Goal: Use online tool/utility: Utilize a website feature to perform a specific function

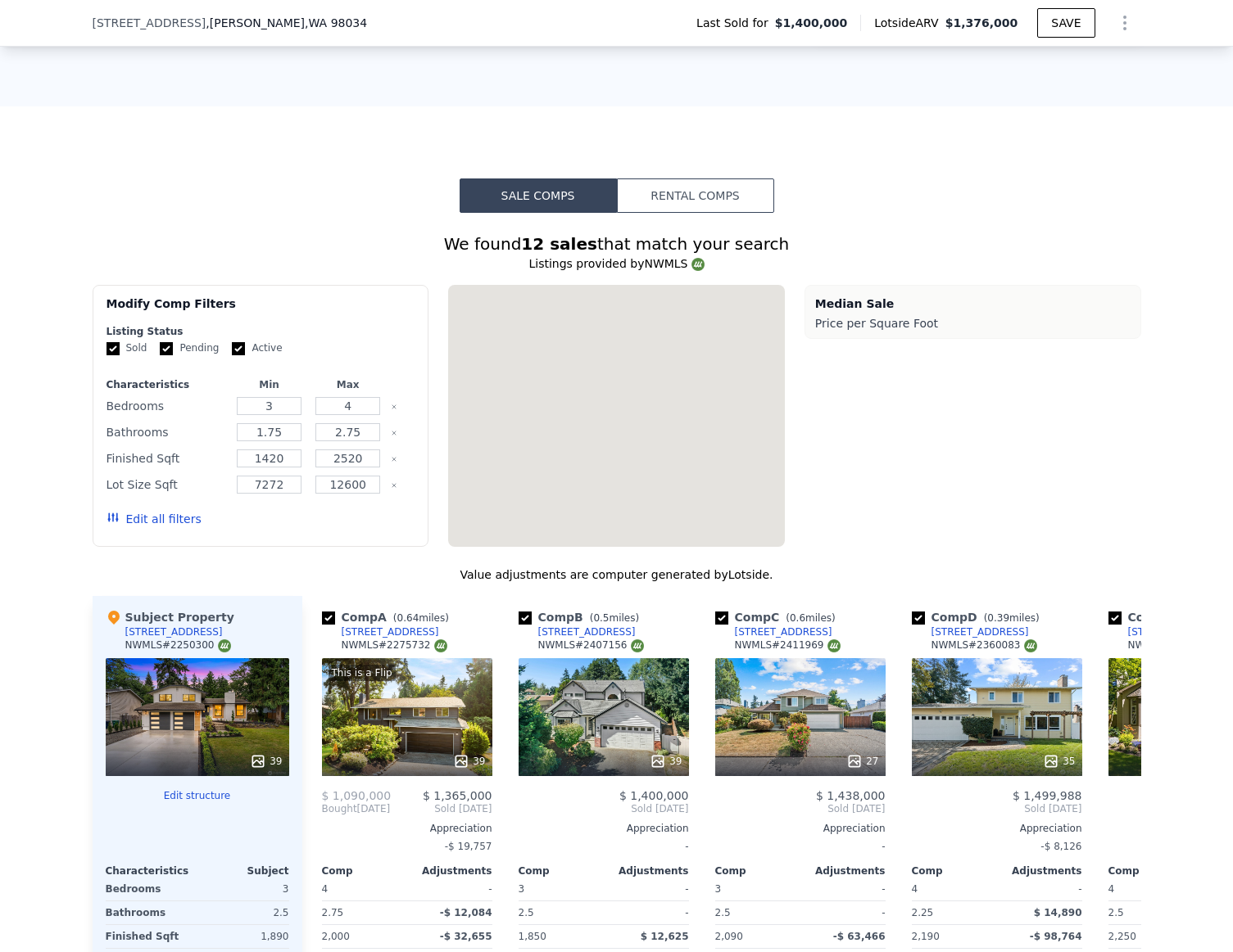
scroll to position [2555, 0]
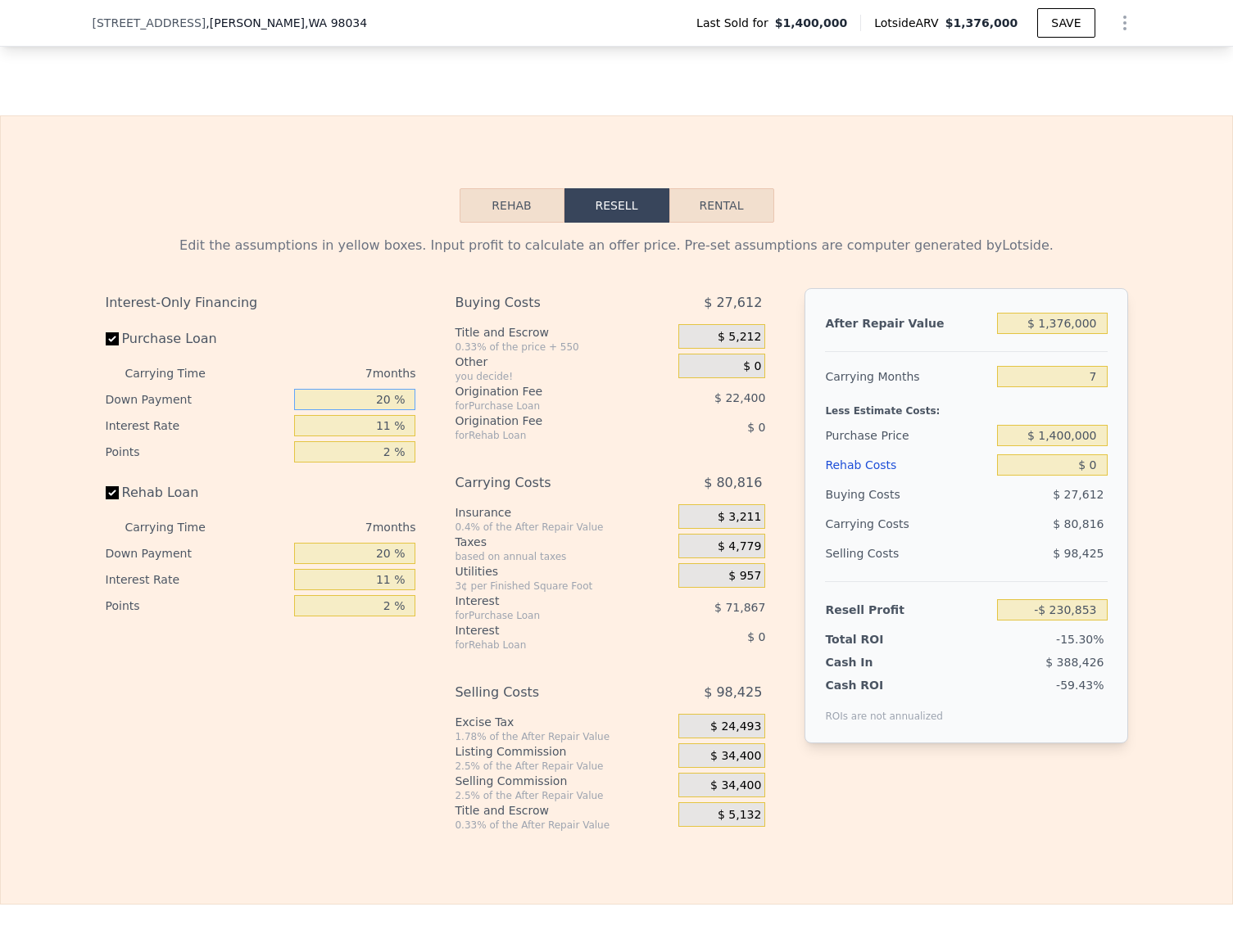
click at [389, 402] on input "20 %" at bounding box center [355, 399] width 121 height 21
click at [382, 396] on input "20 %" at bounding box center [355, 399] width 121 height 21
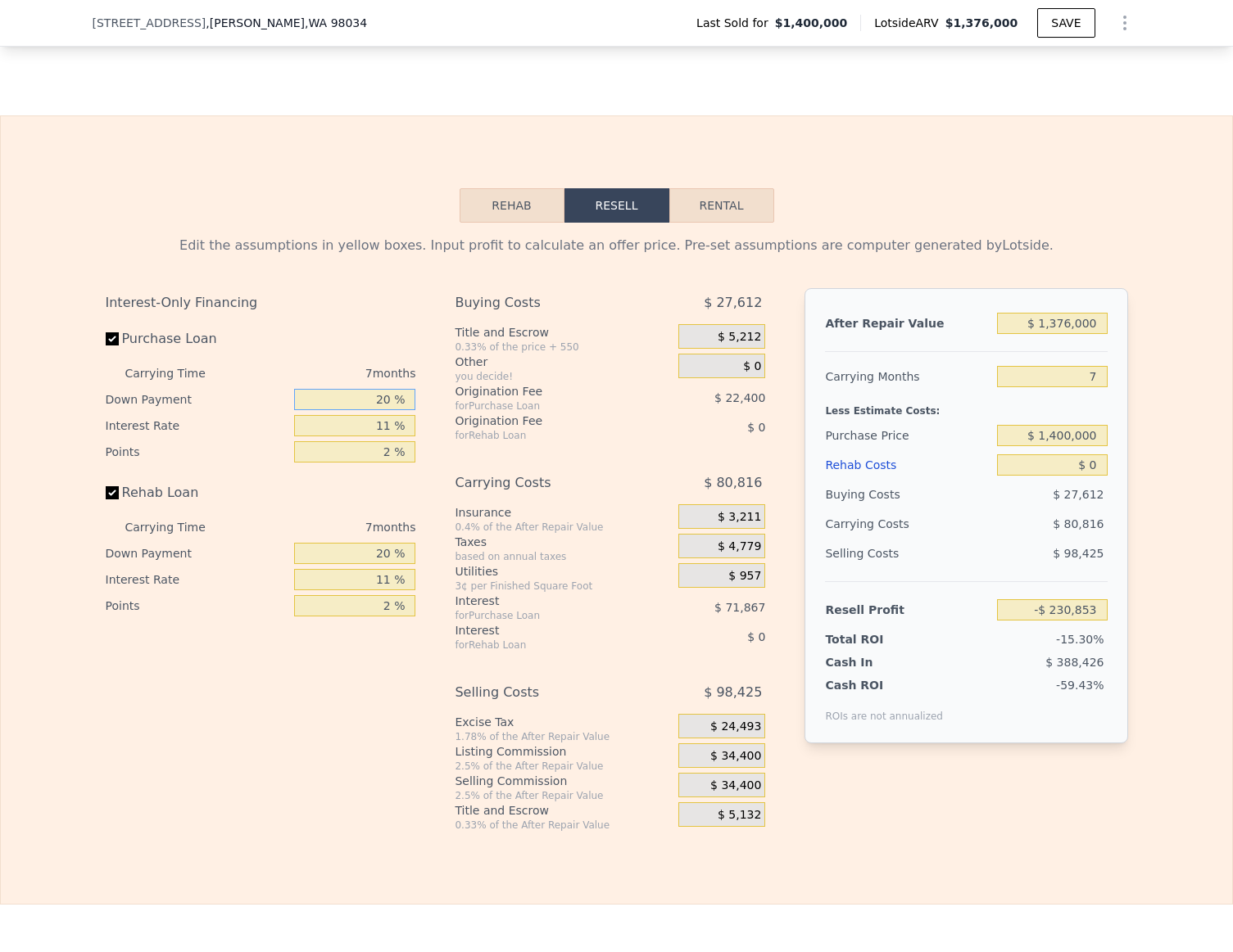
type input "0 %"
type input "-$ 254,415"
type input "0 %"
click at [387, 553] on input "20 %" at bounding box center [355, 553] width 121 height 21
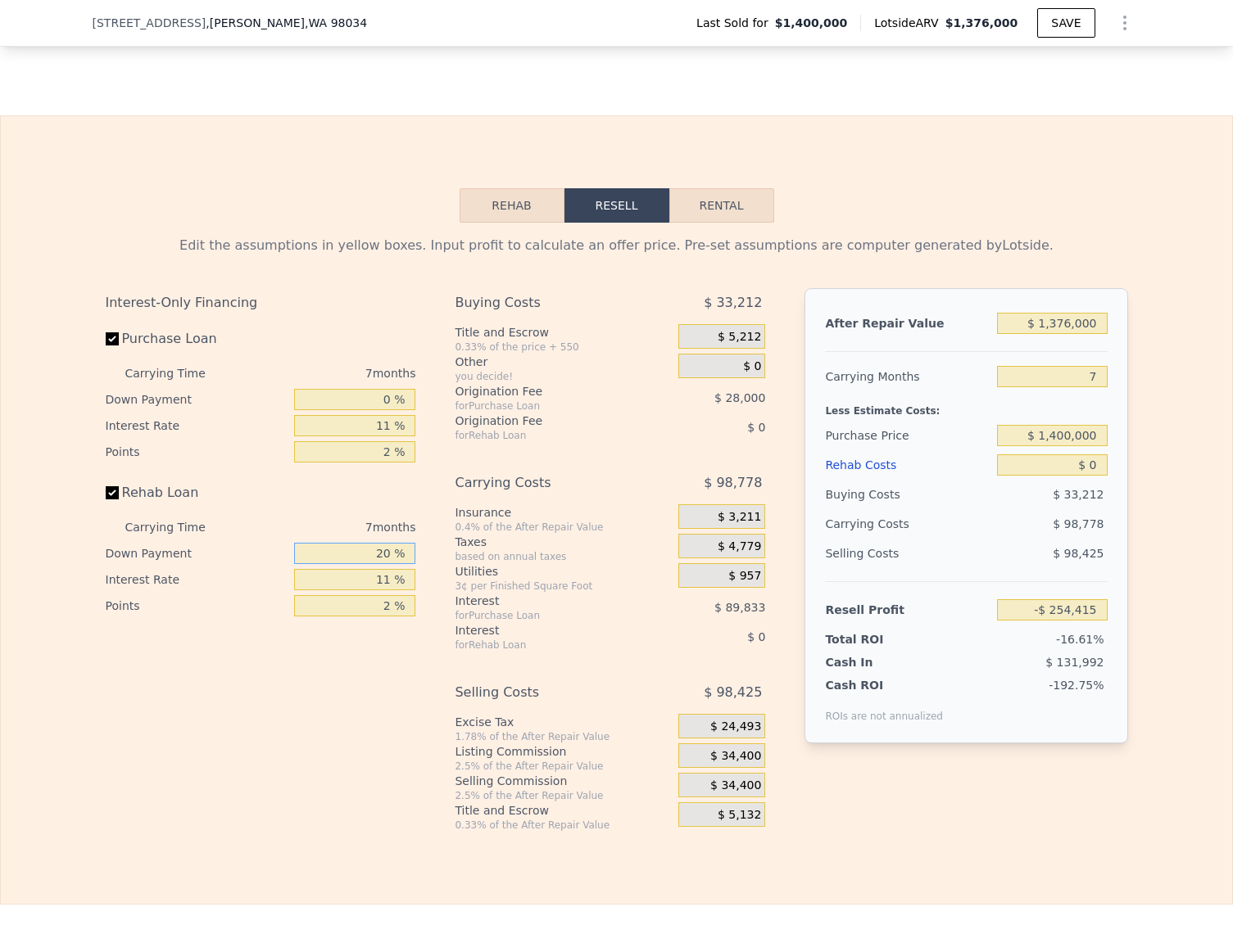
click at [387, 553] on input "20 %" at bounding box center [355, 553] width 121 height 21
type input "0 %"
click at [381, 421] on input "11 %" at bounding box center [355, 425] width 121 height 21
type input "1 %"
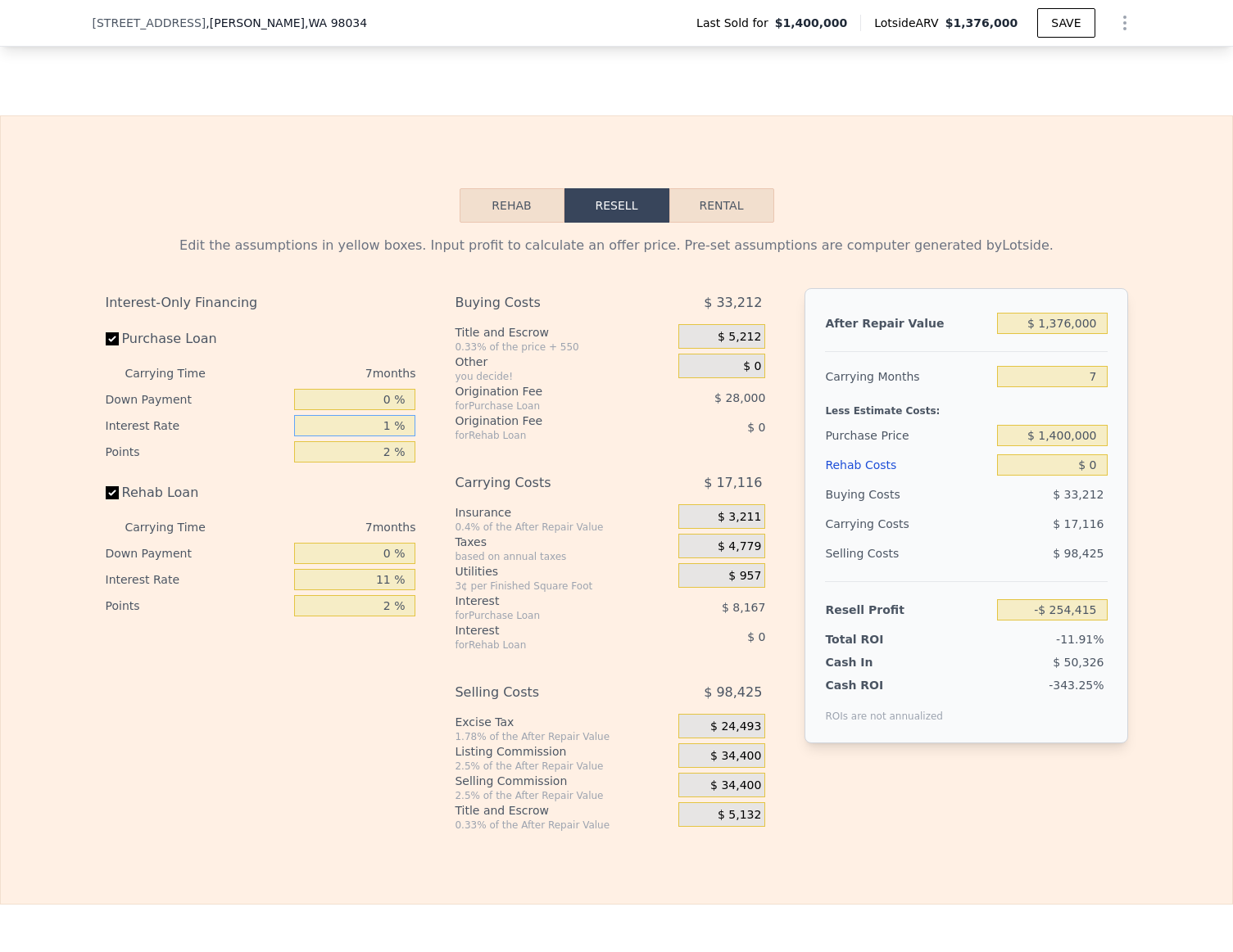
type input "-$ 172,753"
type input "10 %"
type input "-$ 246,253"
type input "10.5 %"
type input "-$ 250,334"
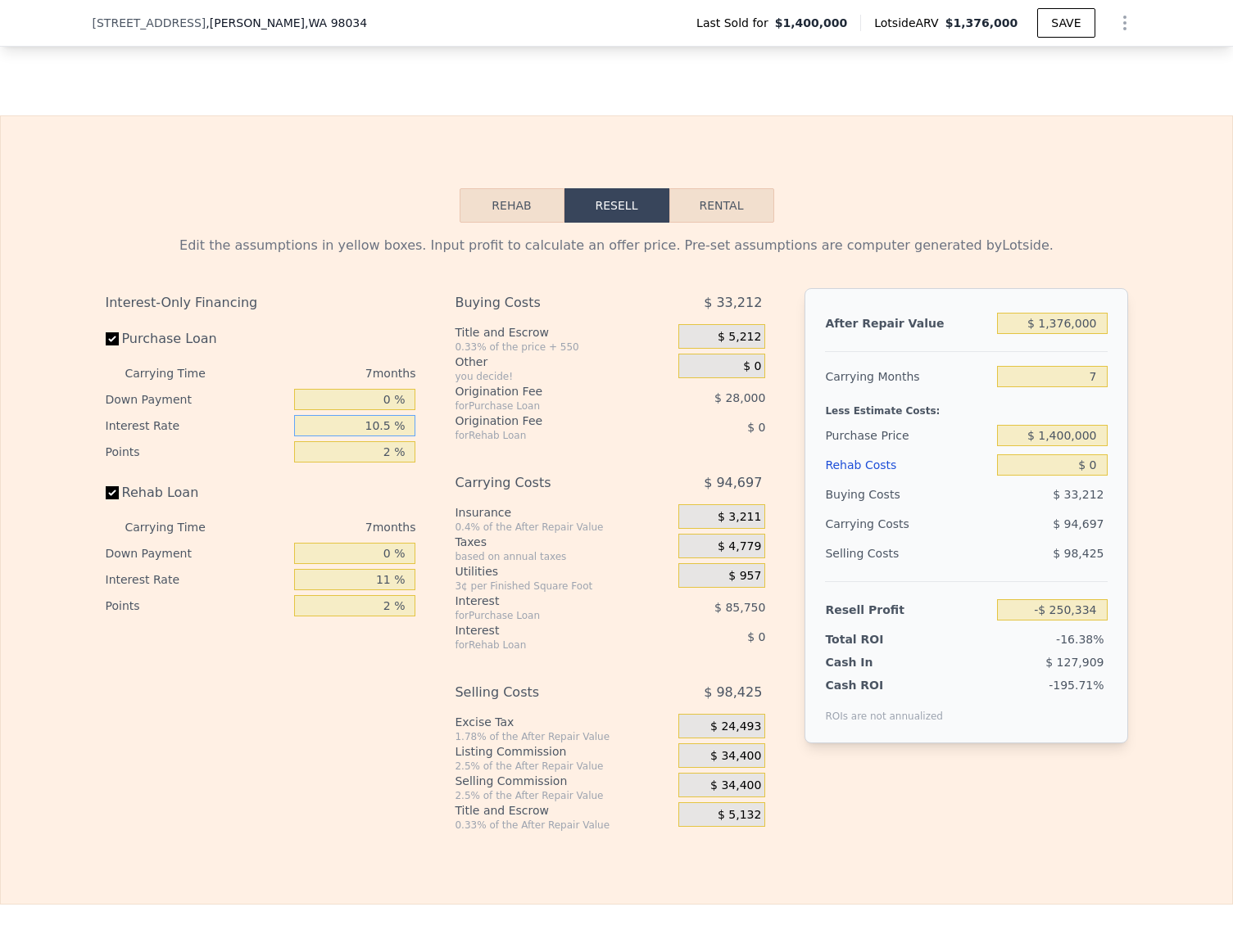
type input "10.5 %"
click at [387, 444] on input "2 %" at bounding box center [355, 452] width 121 height 21
type input "1 %"
type input "-$ 236,334"
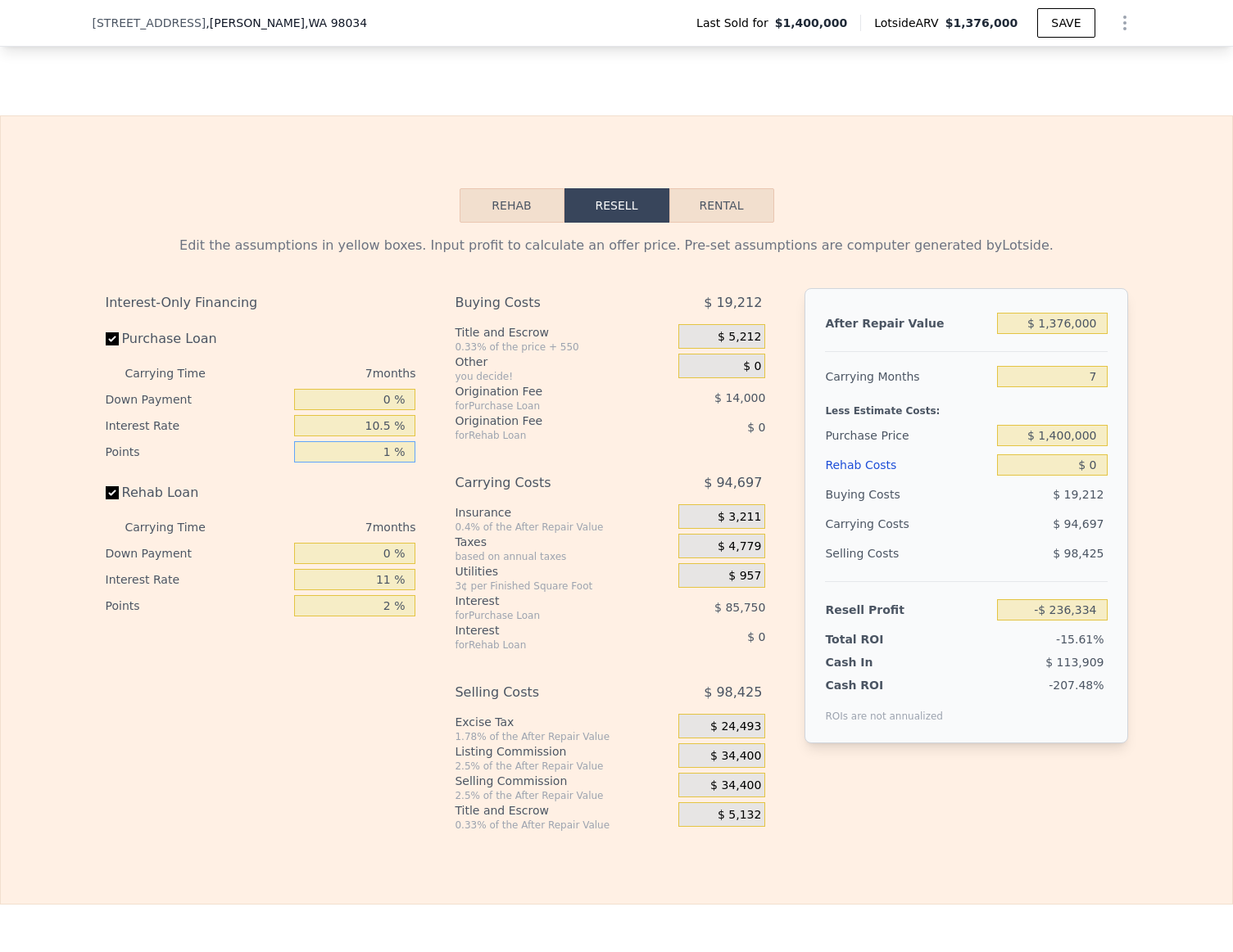
type input "1 %"
click at [379, 603] on input "2 %" at bounding box center [355, 606] width 121 height 21
type input "1 %"
click at [383, 570] on input "11 %" at bounding box center [355, 579] width 121 height 21
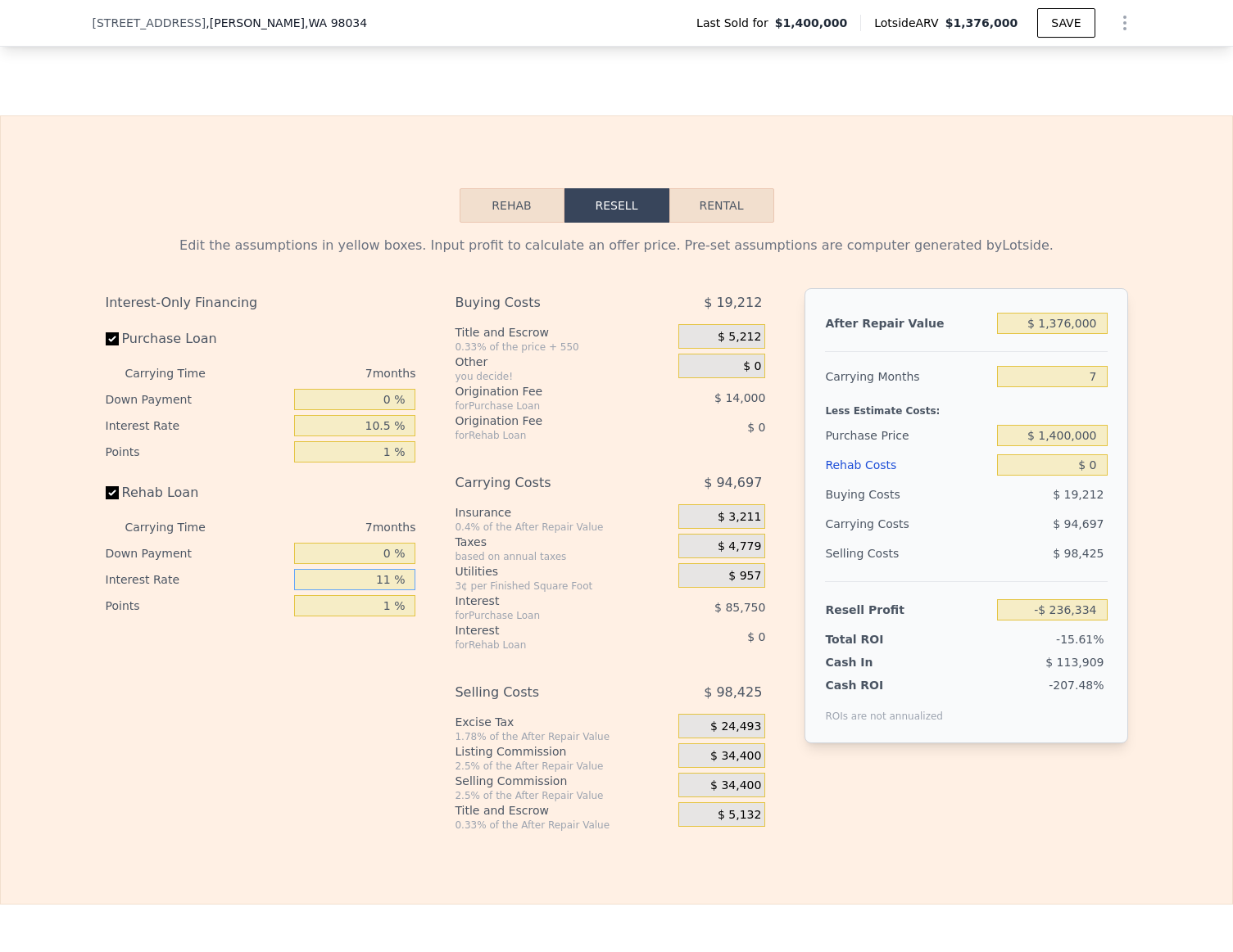
click at [383, 570] on input "11 %" at bounding box center [355, 579] width 121 height 21
type input "10.5 %"
drag, startPoint x: 585, startPoint y: 685, endPoint x: 575, endPoint y: 684, distance: 10.0
click at [584, 685] on div "Selling Costs" at bounding box center [545, 693] width 182 height 29
click at [711, 757] on div "$ 34,400" at bounding box center [721, 755] width 87 height 25
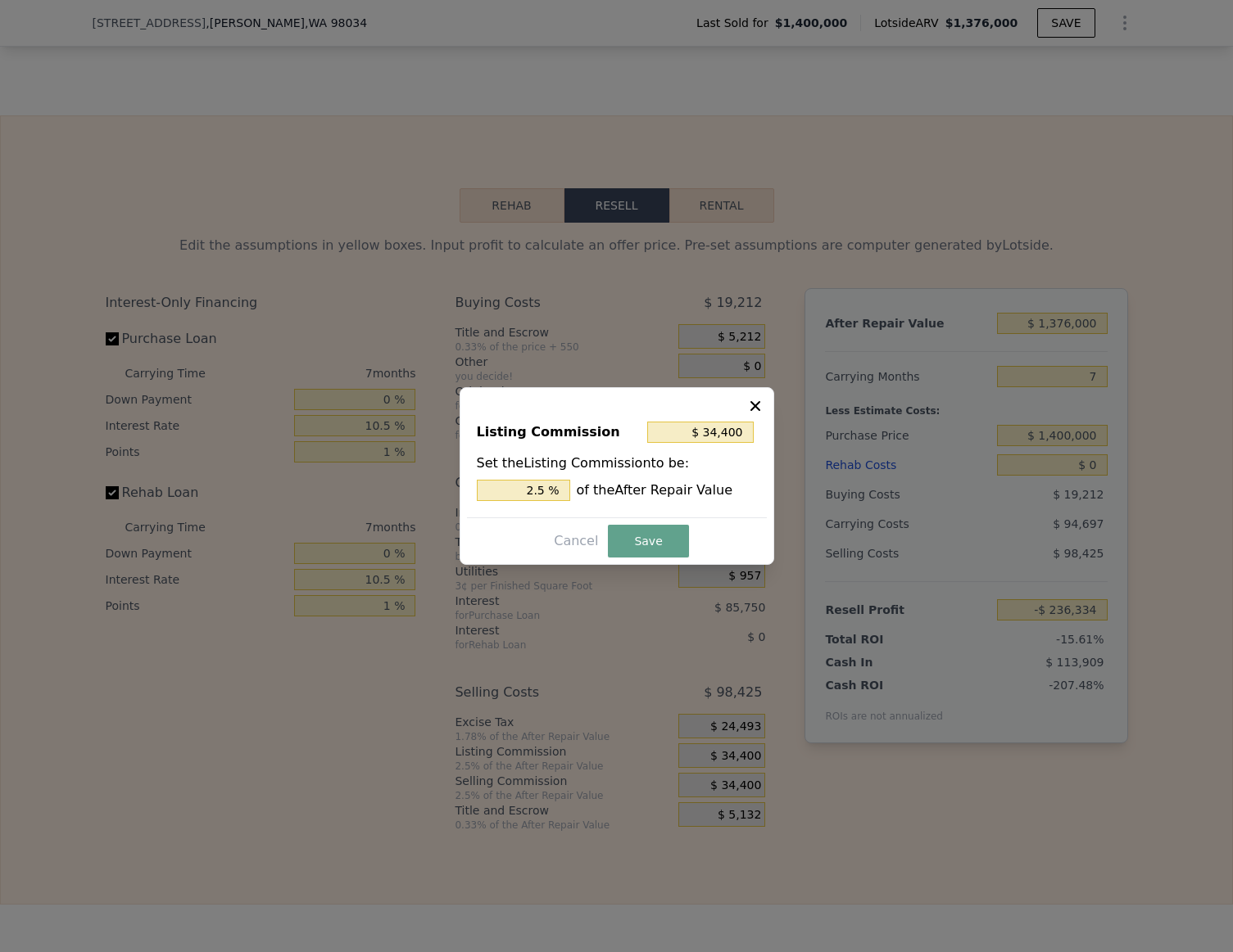
click at [761, 401] on icon at bounding box center [755, 406] width 17 height 16
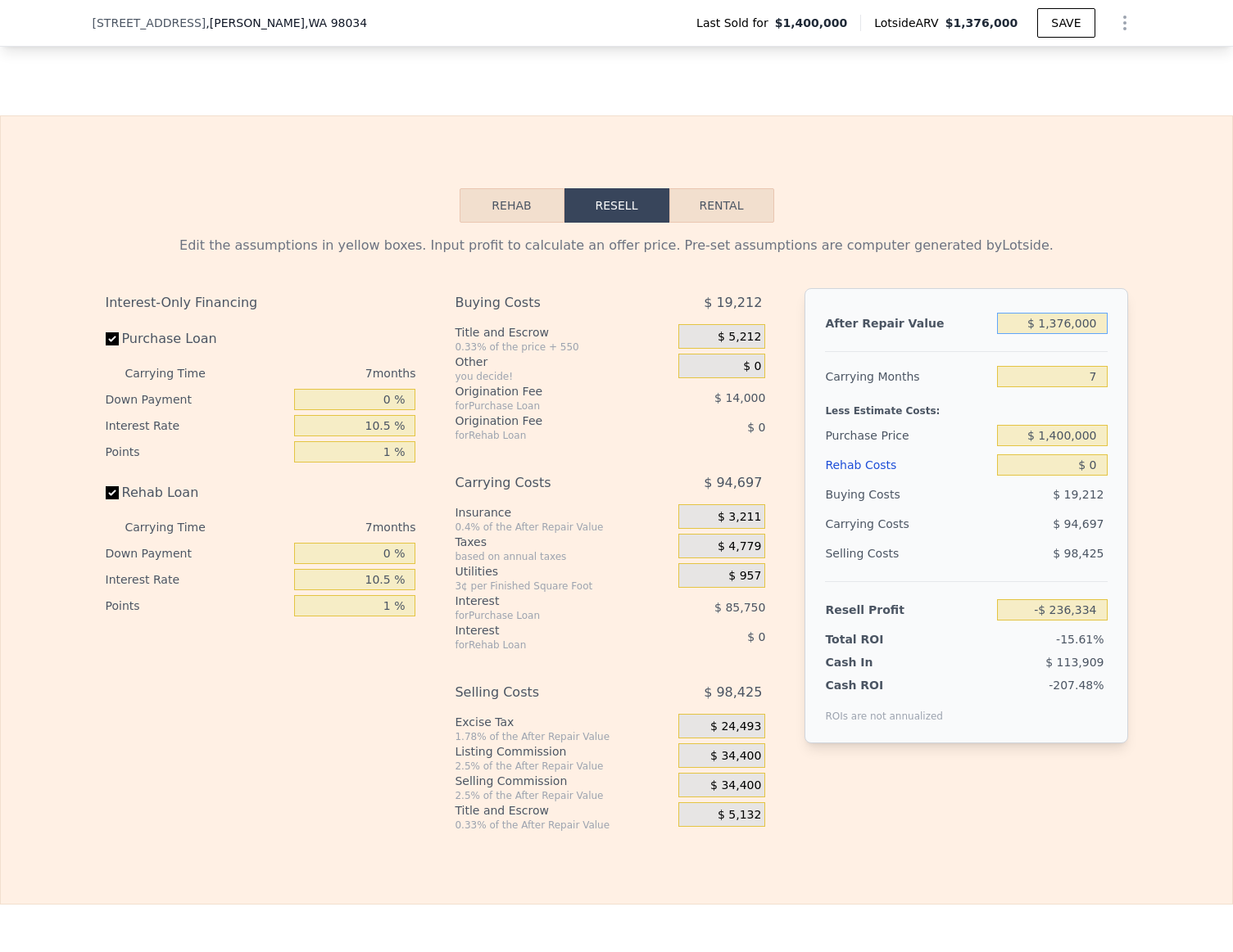
click at [1040, 324] on input "$ 1,376,000" at bounding box center [1051, 323] width 110 height 21
type input "$ 7"
type input "-$ 1,511,241"
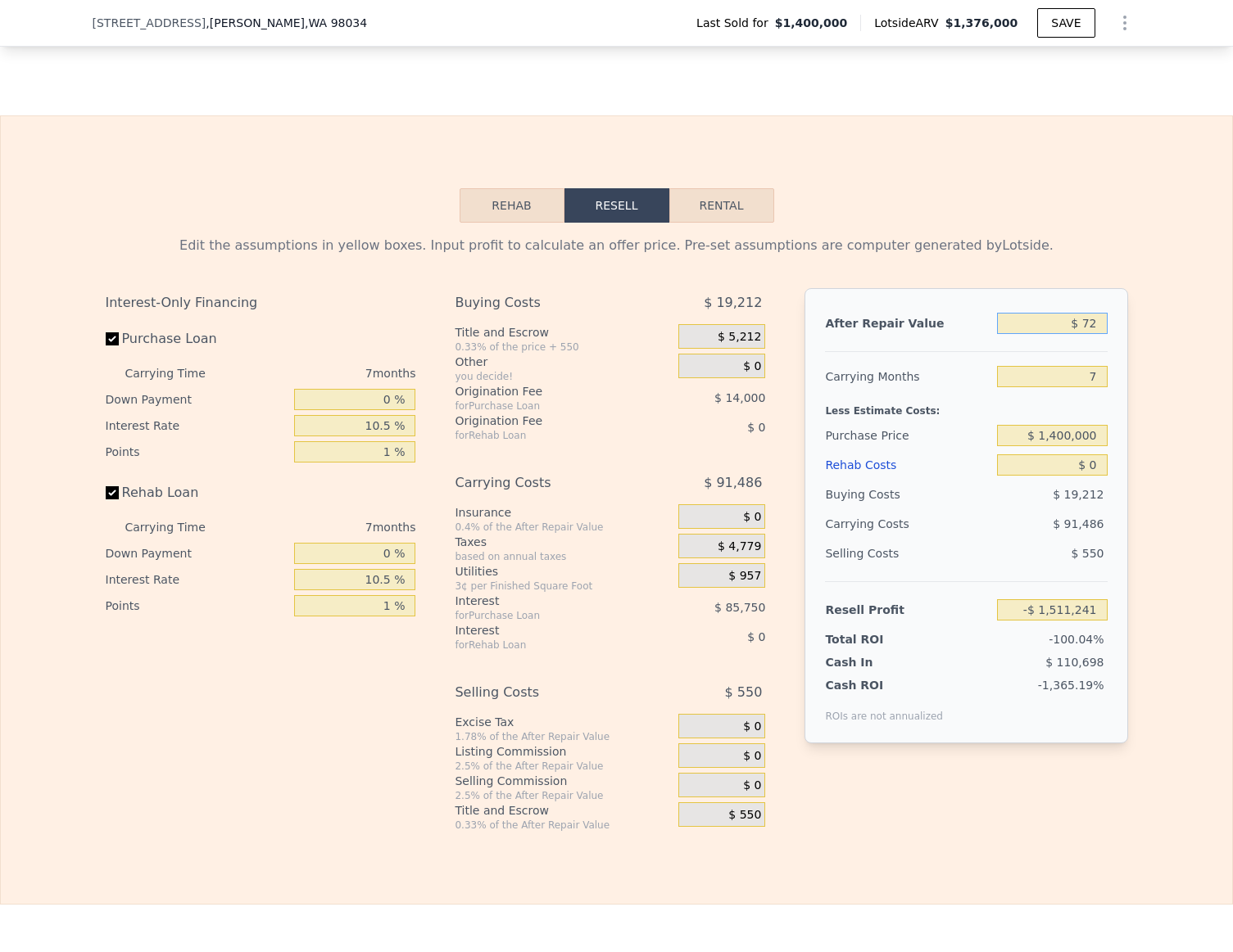
type input "$ 725"
type input "-$ 1,510,576"
type input "$ 725,000"
type input "-$ 839,509"
type input "$ 725,000"
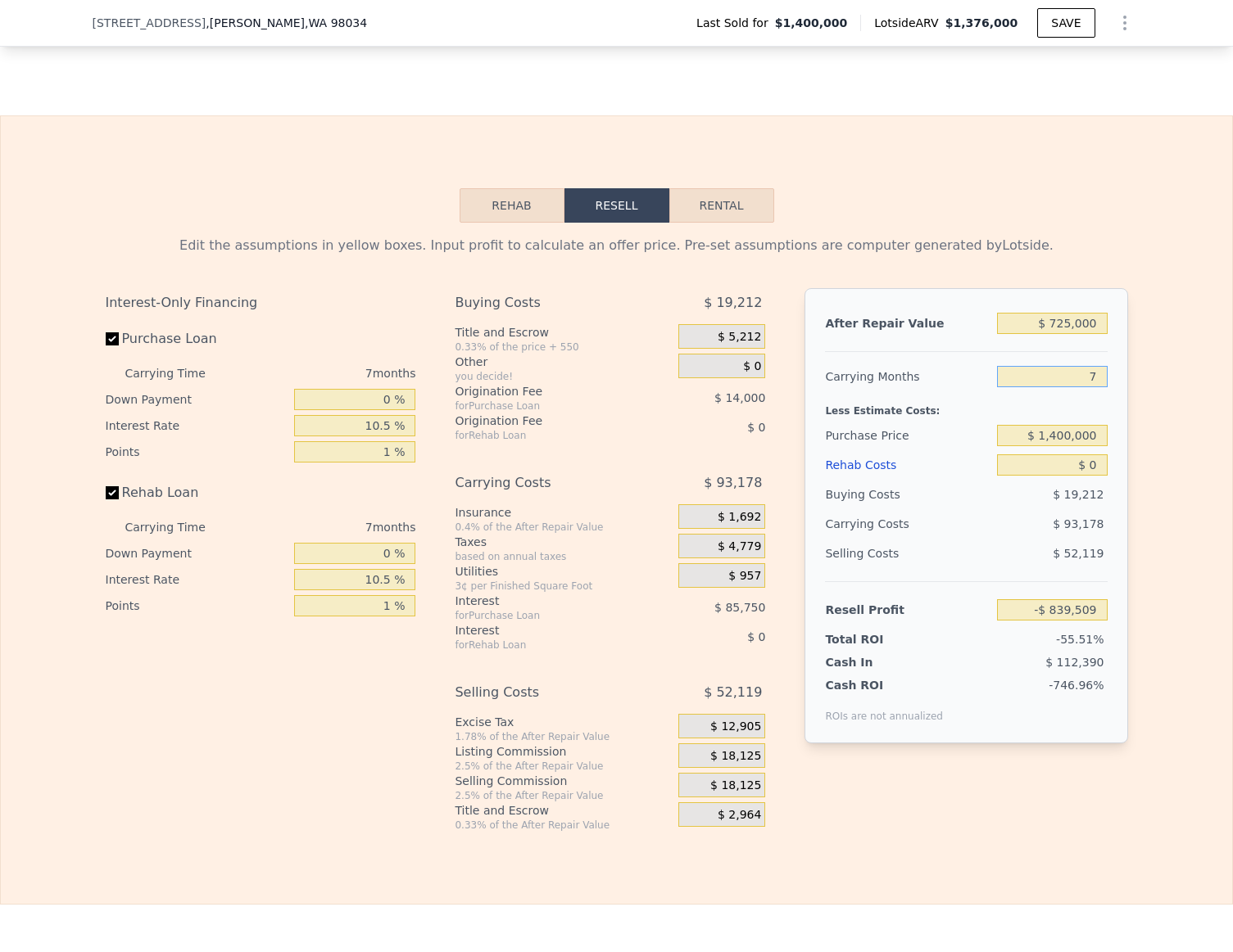
click at [1094, 378] on input "7" at bounding box center [1051, 376] width 110 height 21
type input "4"
type input "-$ 799,576"
type input "4"
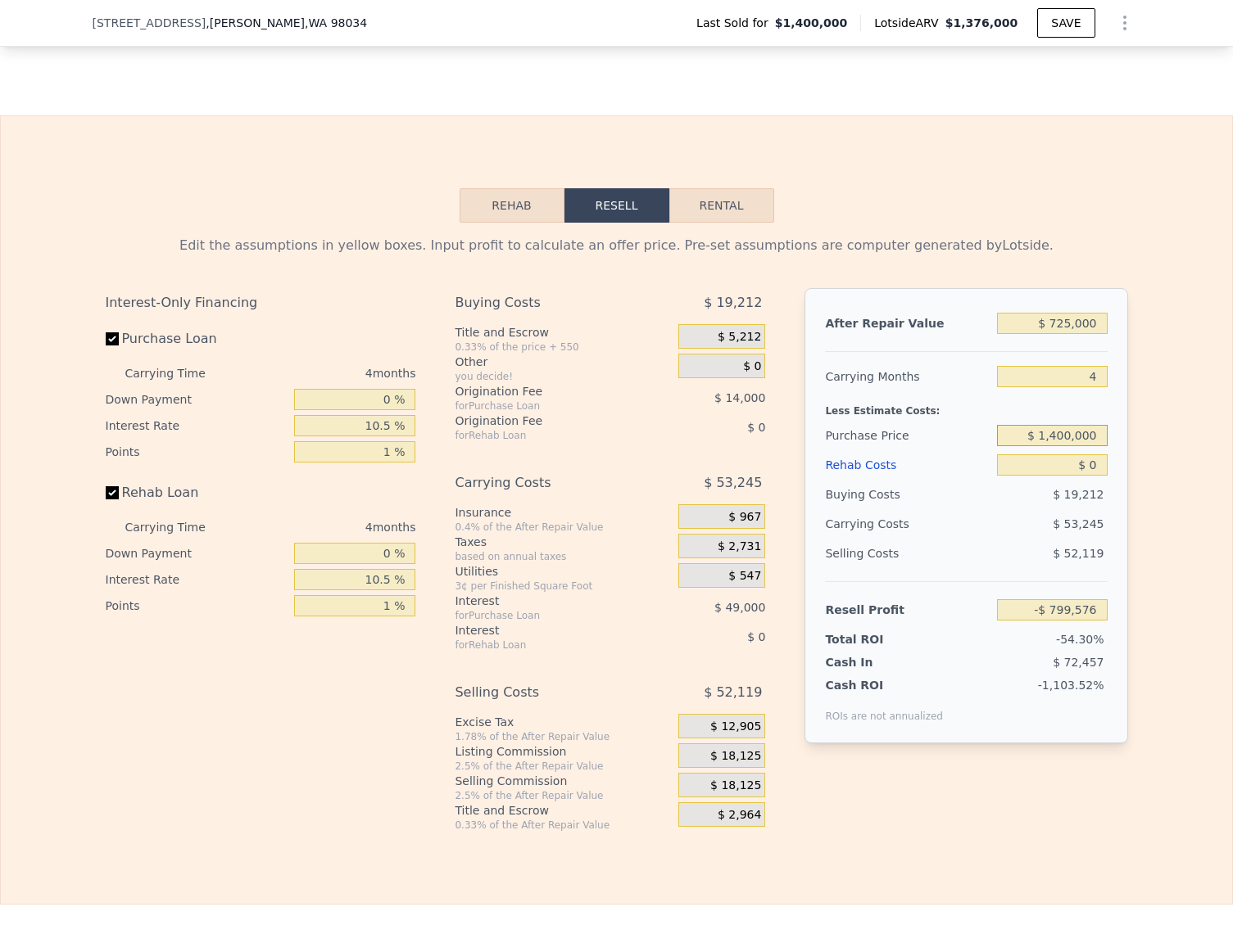
click at [1075, 432] on input "$ 1,400,000" at bounding box center [1051, 435] width 110 height 21
type input "$ 500,000"
click at [1119, 477] on div "After Repair Value $ 725,000 Carrying Months 4 Less Estimate Costs: Purchase Pr…" at bounding box center [965, 516] width 323 height 455
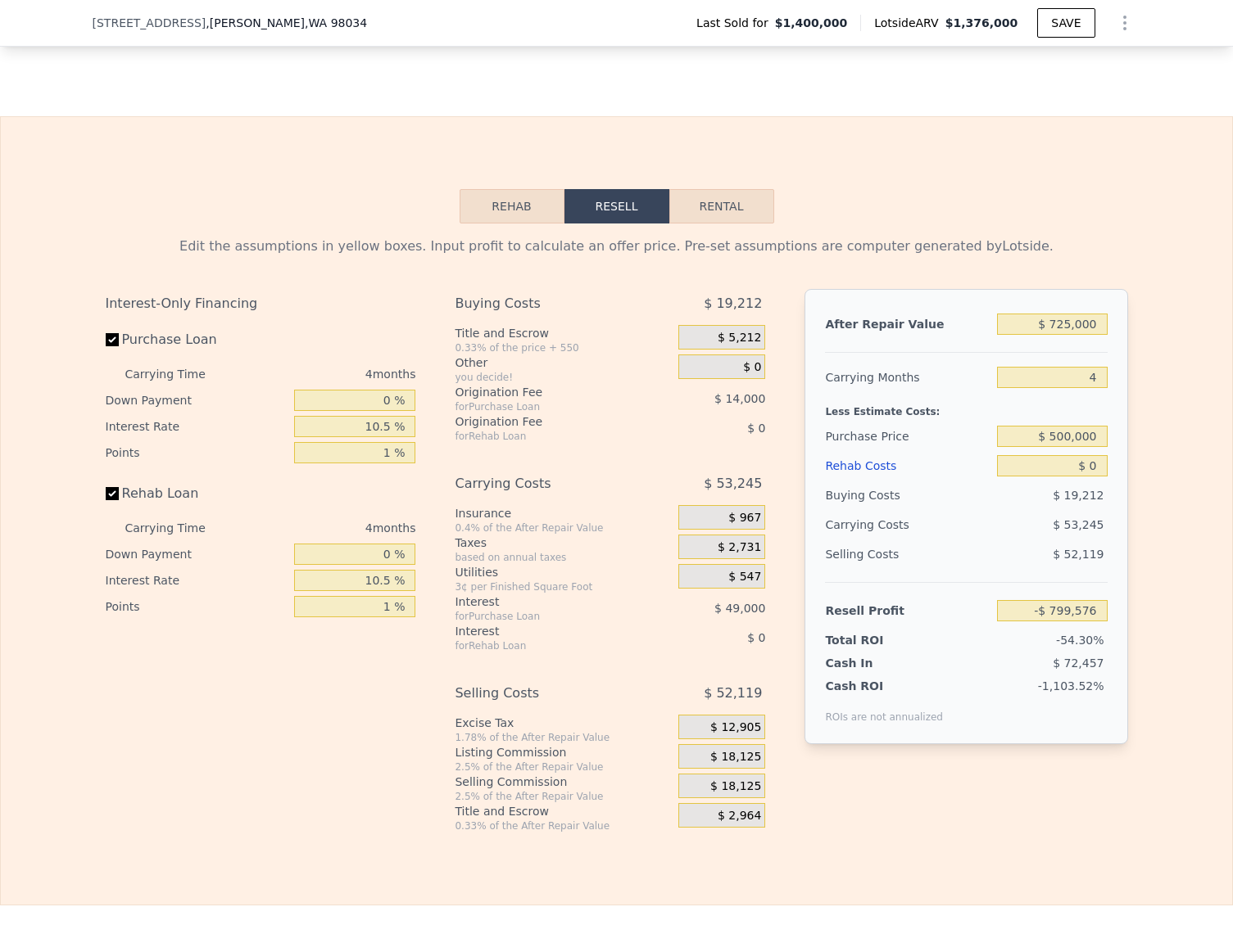
type input "$ 143,921"
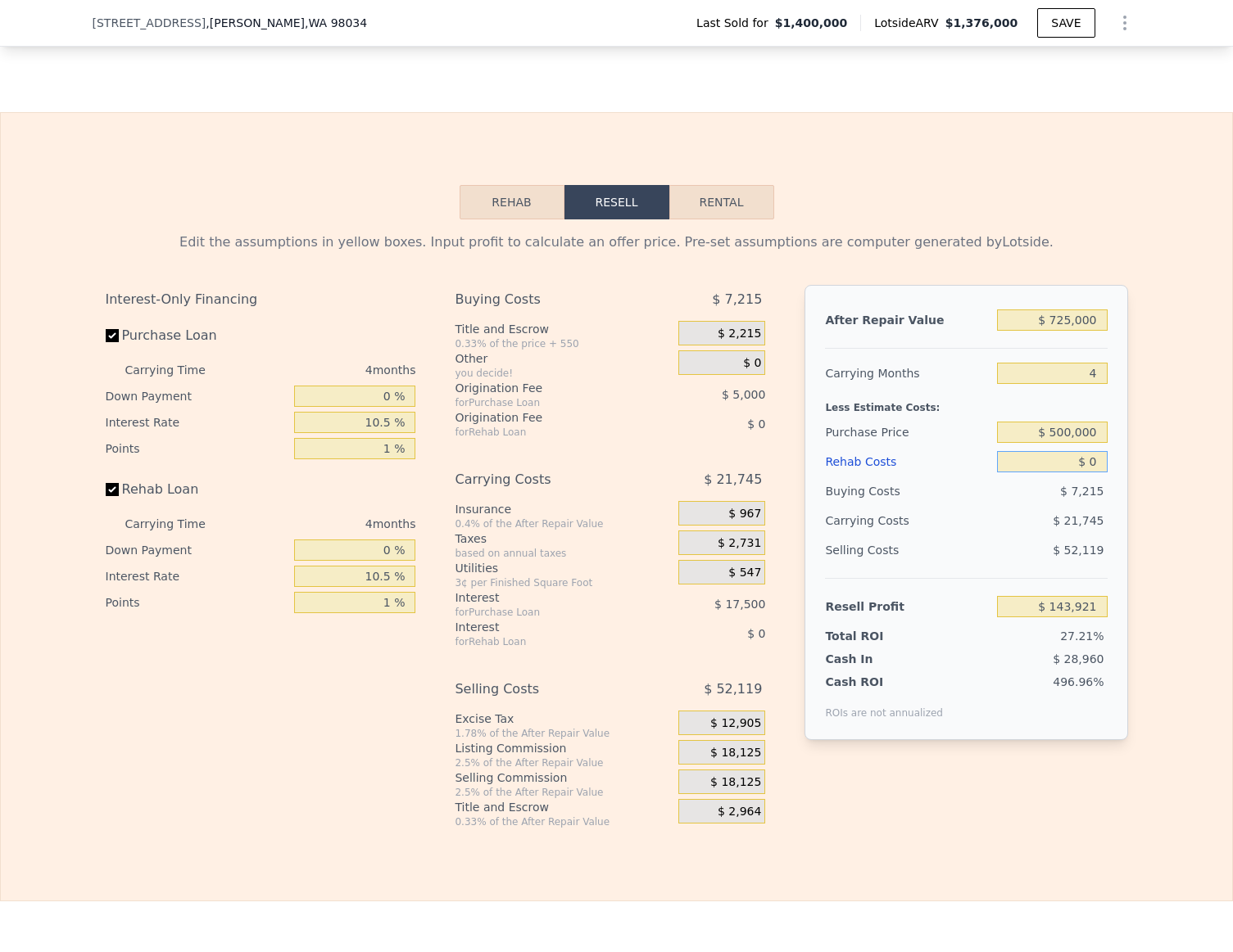
click at [1085, 465] on input "$ 0" at bounding box center [1051, 461] width 110 height 21
type input "$ 1"
type input "$ 143,920"
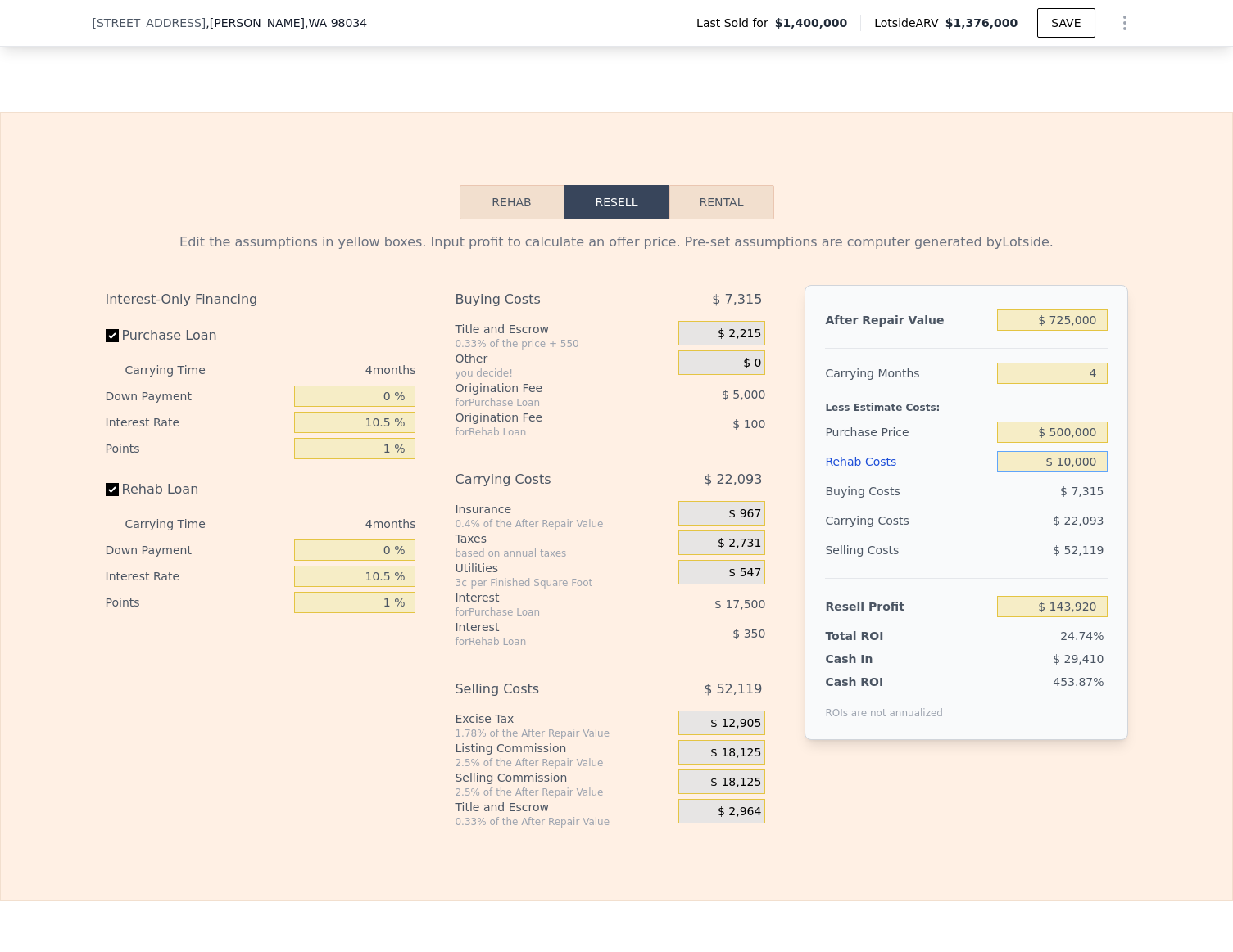
type input "$ 100,000"
type input "$ 39,421"
type input "$ 100,000"
drag, startPoint x: 1114, startPoint y: 477, endPoint x: 1090, endPoint y: 488, distance: 26.4
click at [1104, 481] on div "After Repair Value $ 725,000 Carrying Months 4 Less Estimate Costs: Purchase Pr…" at bounding box center [965, 512] width 323 height 455
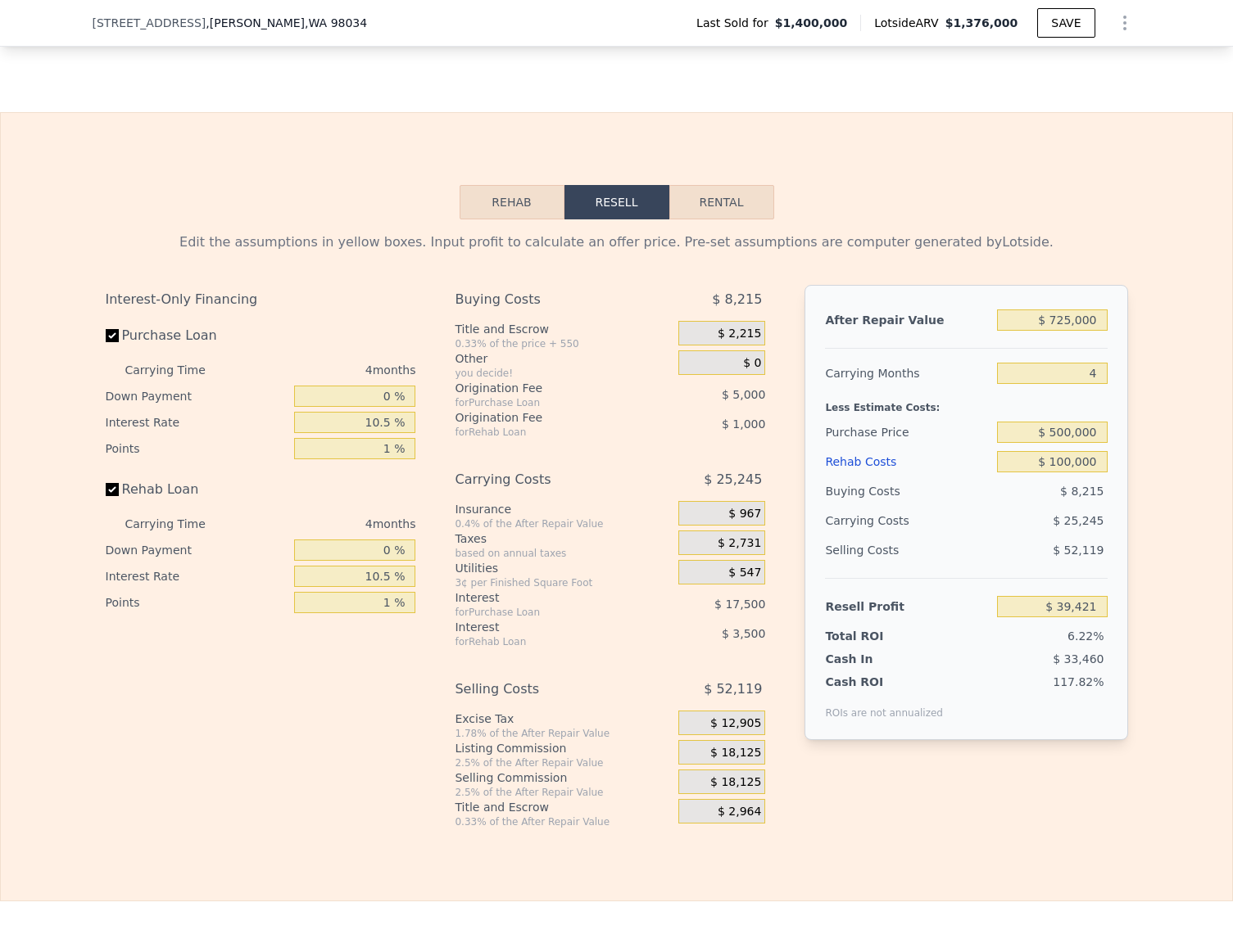
scroll to position [2560, 0]
